Goal: Navigation & Orientation: Find specific page/section

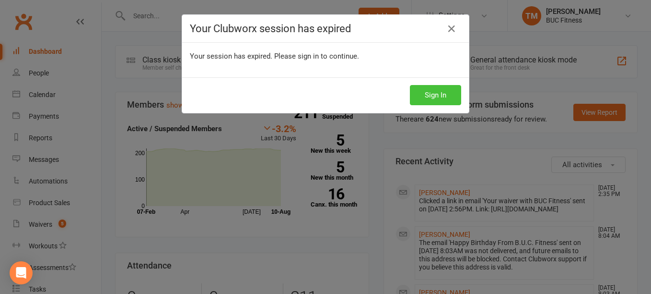
click at [441, 99] on button "Sign In" at bounding box center [435, 95] width 51 height 20
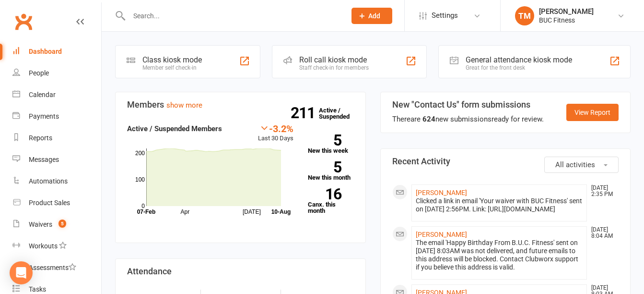
click at [45, 51] on div "Dashboard" at bounding box center [45, 51] width 33 height 8
click at [35, 75] on div "People" at bounding box center [39, 73] width 20 height 8
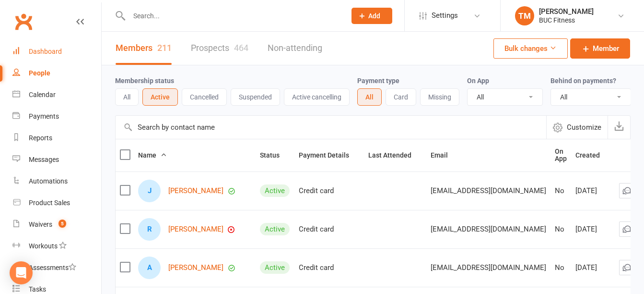
click at [57, 49] on div "Dashboard" at bounding box center [45, 51] width 33 height 8
